Goal: Task Accomplishment & Management: Complete application form

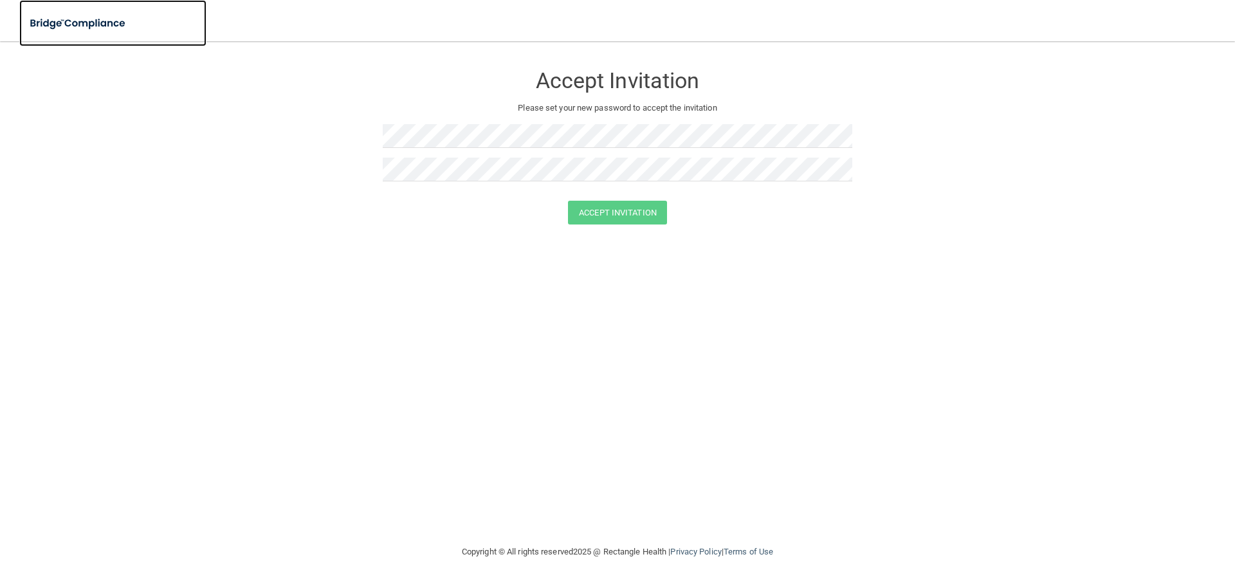
click at [98, 23] on img at bounding box center [78, 23] width 118 height 26
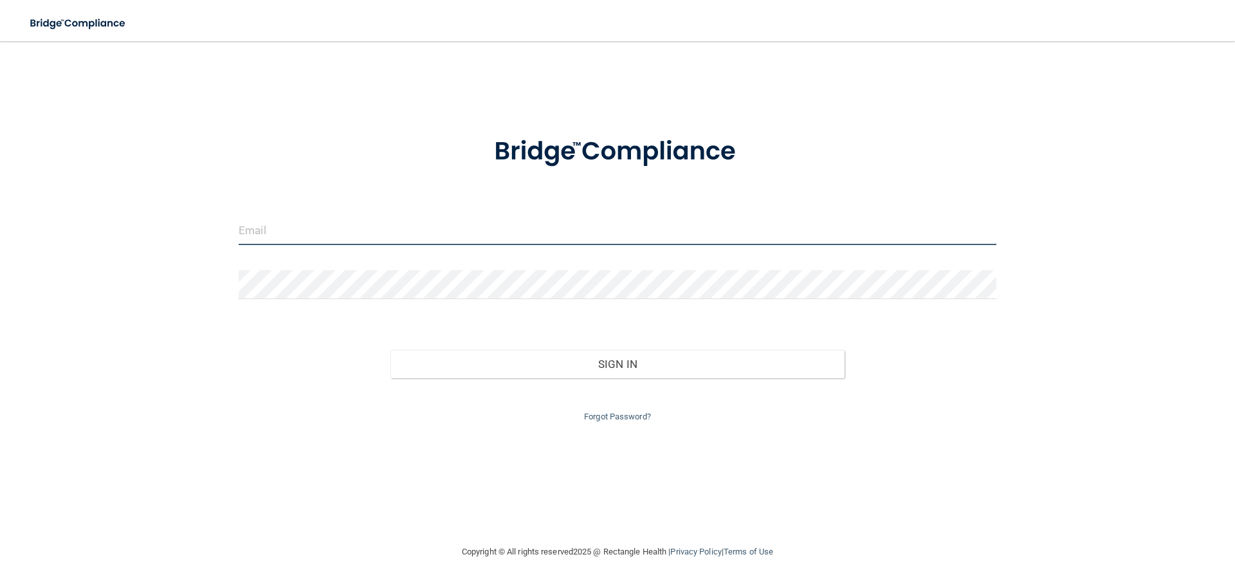
click at [356, 219] on input "email" at bounding box center [618, 230] width 758 height 29
type input "[EMAIL_ADDRESS][DOMAIN_NAME]"
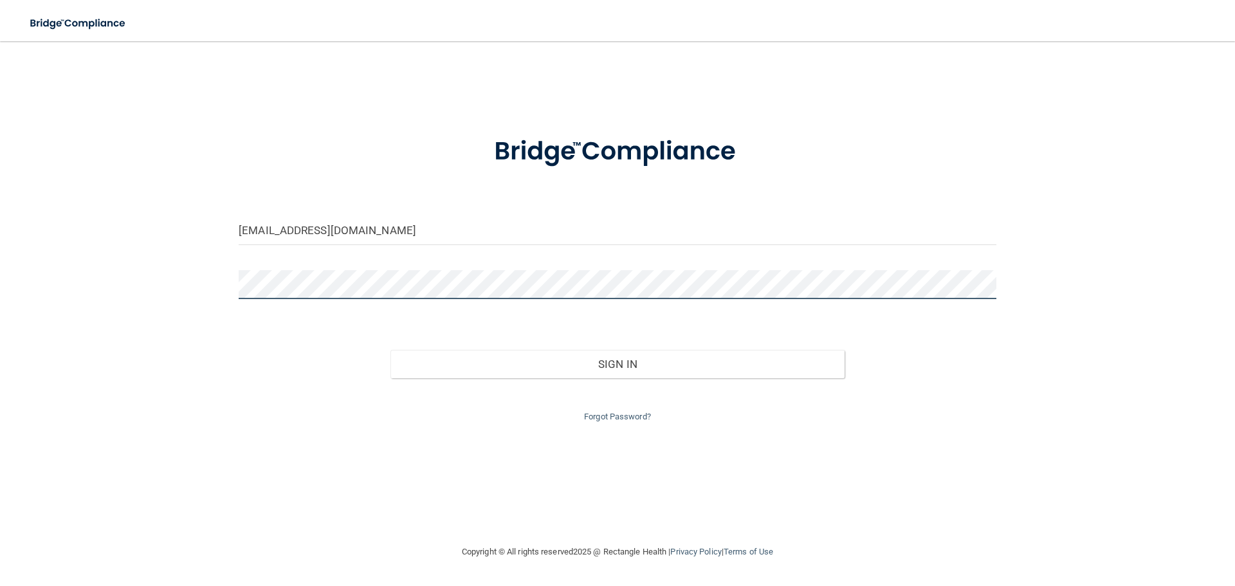
click at [391, 350] on button "Sign In" at bounding box center [618, 364] width 455 height 28
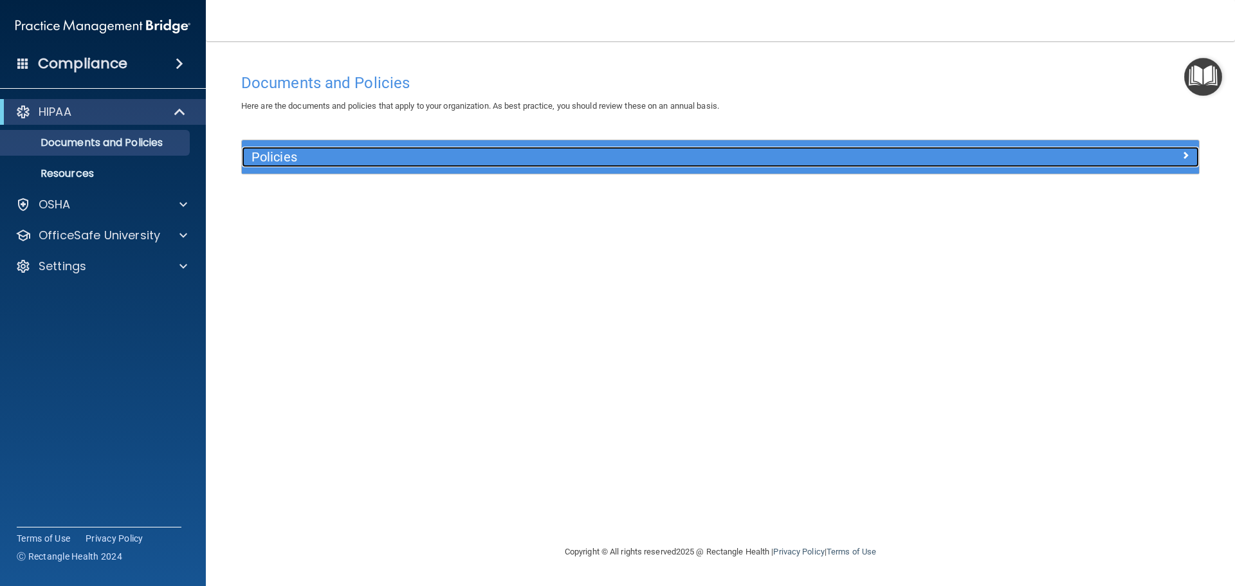
click at [299, 163] on h5 "Policies" at bounding box center [601, 157] width 699 height 14
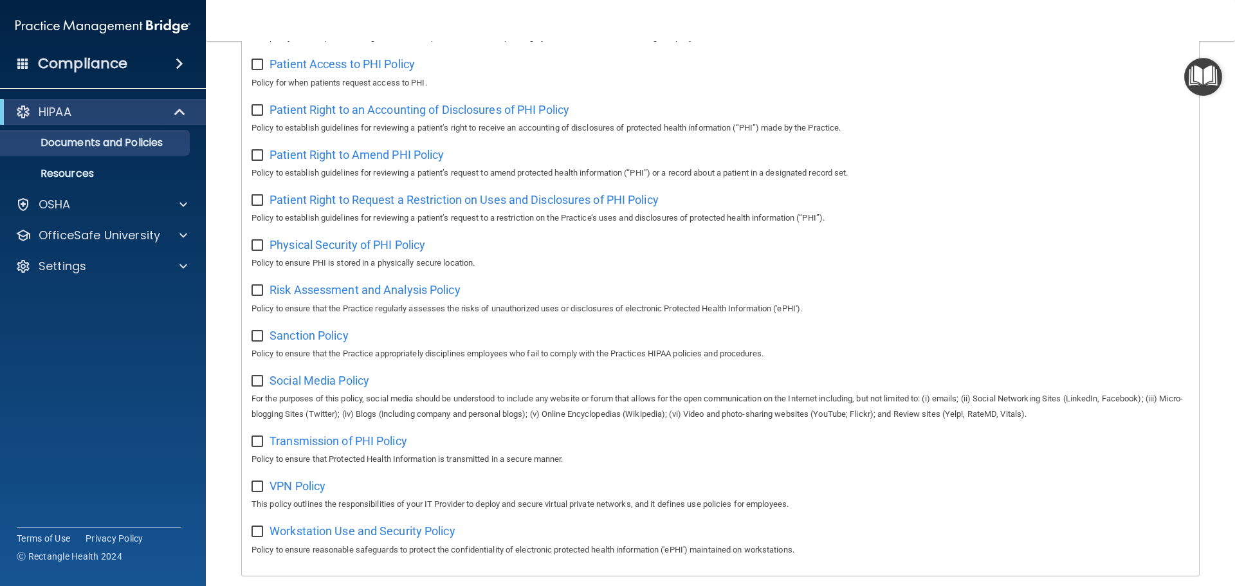
scroll to position [704, 0]
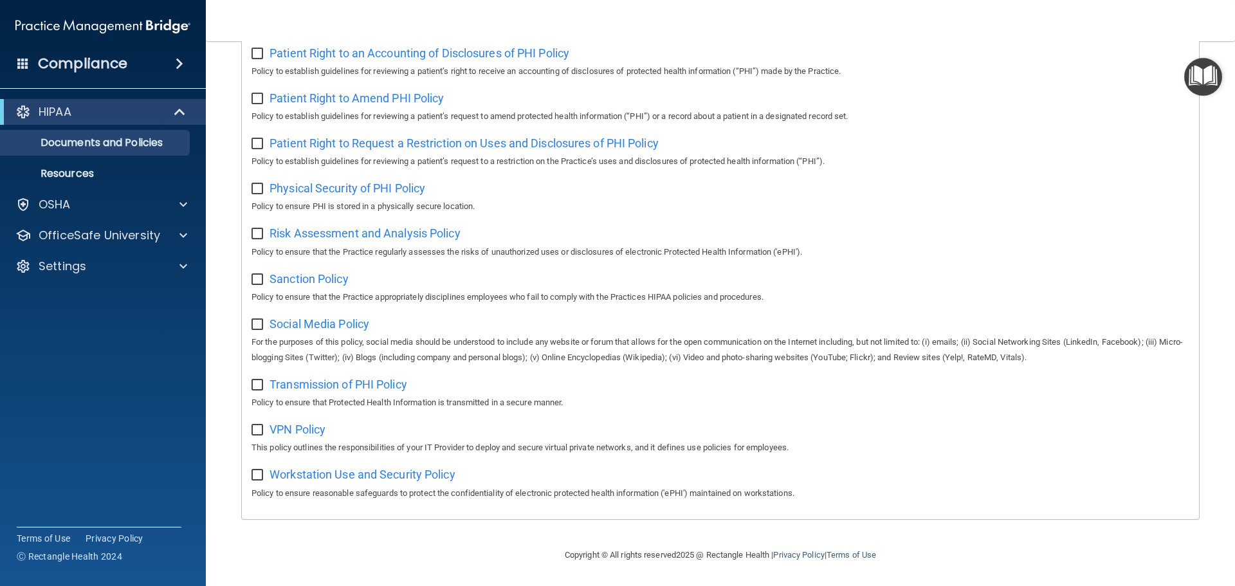
click at [252, 475] on input "checkbox" at bounding box center [259, 475] width 15 height 10
checkbox input "true"
click at [257, 429] on input "checkbox" at bounding box center [259, 430] width 15 height 10
checkbox input "true"
click at [255, 386] on input "checkbox" at bounding box center [259, 385] width 15 height 10
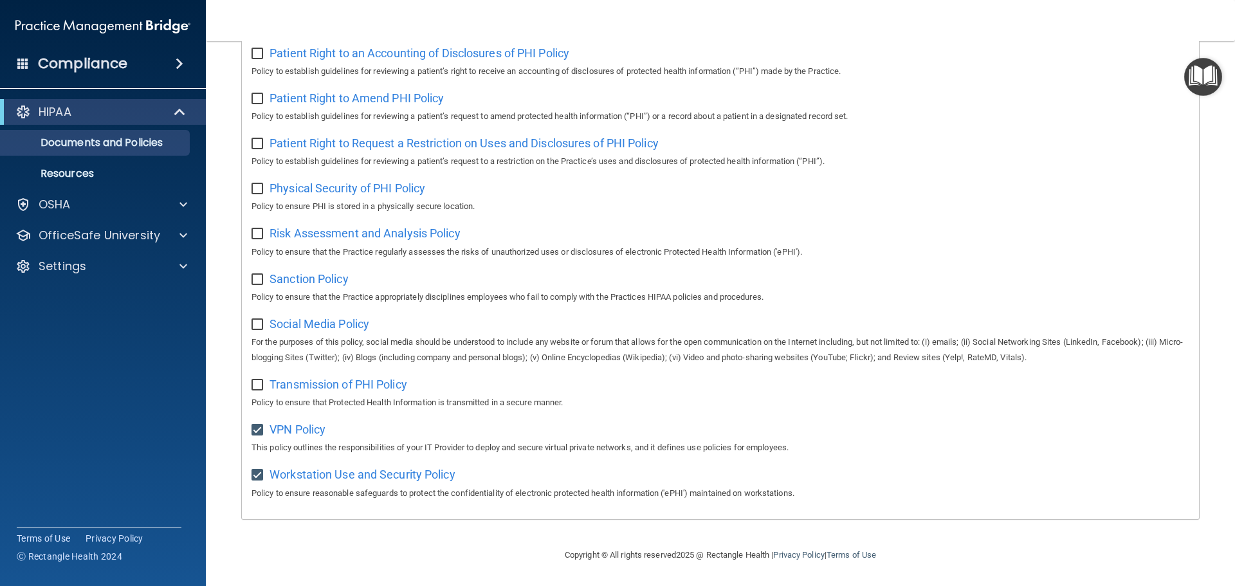
checkbox input "true"
click at [259, 324] on input "checkbox" at bounding box center [259, 325] width 15 height 10
checkbox input "true"
click at [264, 282] on div "Sanction Policy Policy to ensure that the Practice appropriately disciplines em…" at bounding box center [721, 286] width 938 height 37
click at [261, 275] on input "checkbox" at bounding box center [259, 280] width 15 height 10
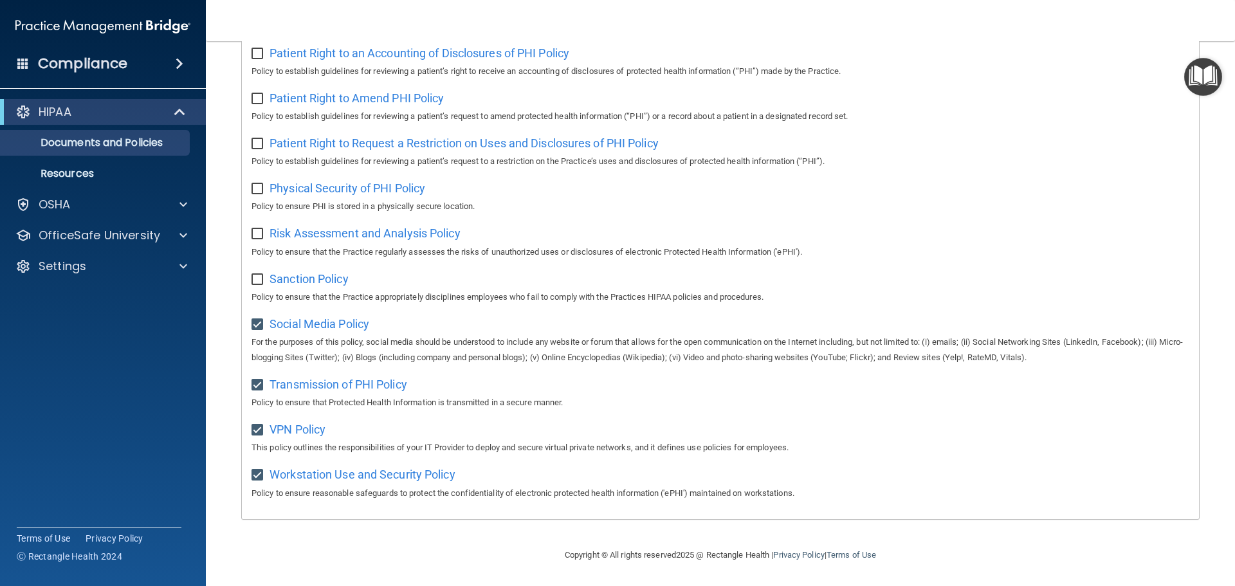
checkbox input "true"
click at [259, 233] on input "checkbox" at bounding box center [259, 234] width 15 height 10
checkbox input "true"
click at [260, 185] on input "checkbox" at bounding box center [259, 189] width 15 height 10
checkbox input "true"
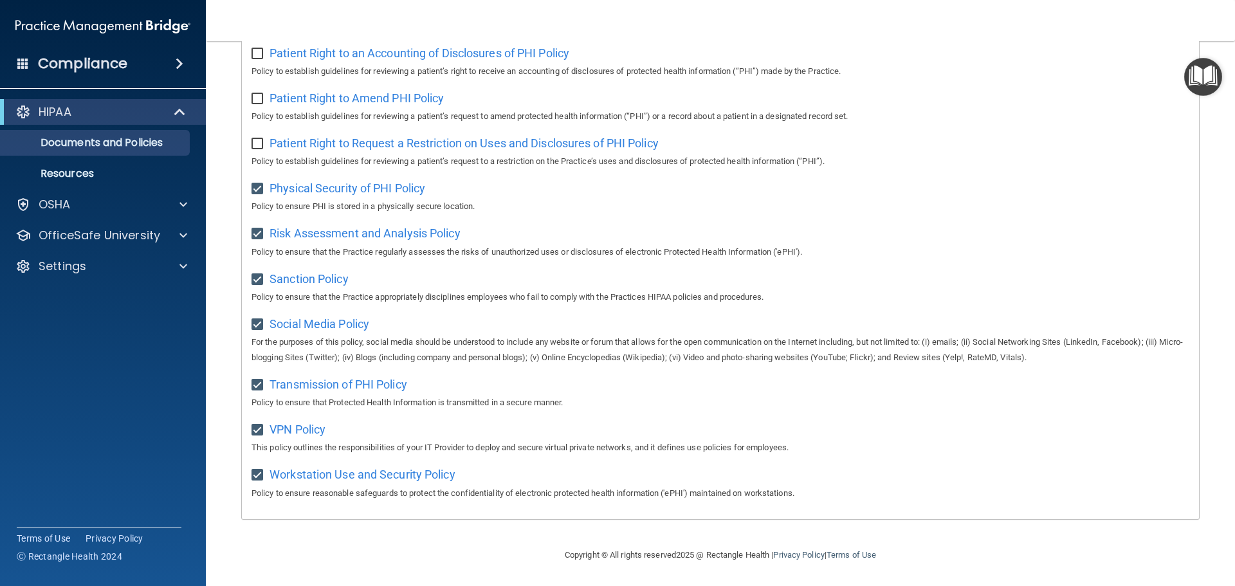
click at [254, 139] on input "checkbox" at bounding box center [259, 144] width 15 height 10
checkbox input "true"
click at [261, 94] on input "checkbox" at bounding box center [259, 99] width 15 height 10
checkbox input "true"
click at [263, 50] on input "checkbox" at bounding box center [259, 54] width 15 height 10
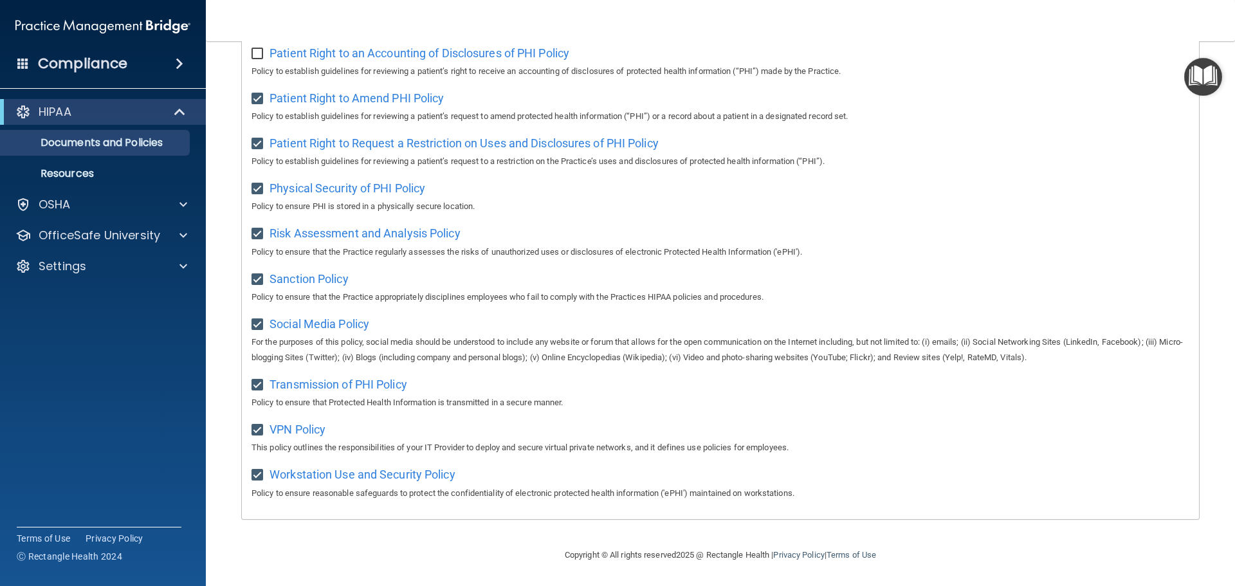
checkbox input "true"
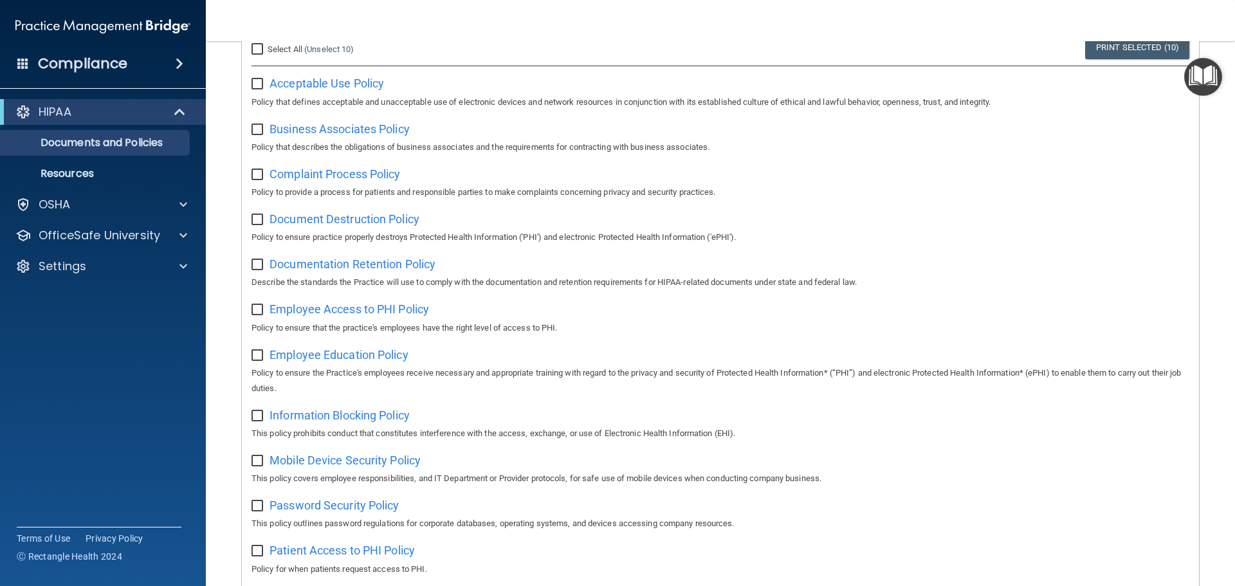
scroll to position [125, 0]
